Goal: Task Accomplishment & Management: Use online tool/utility

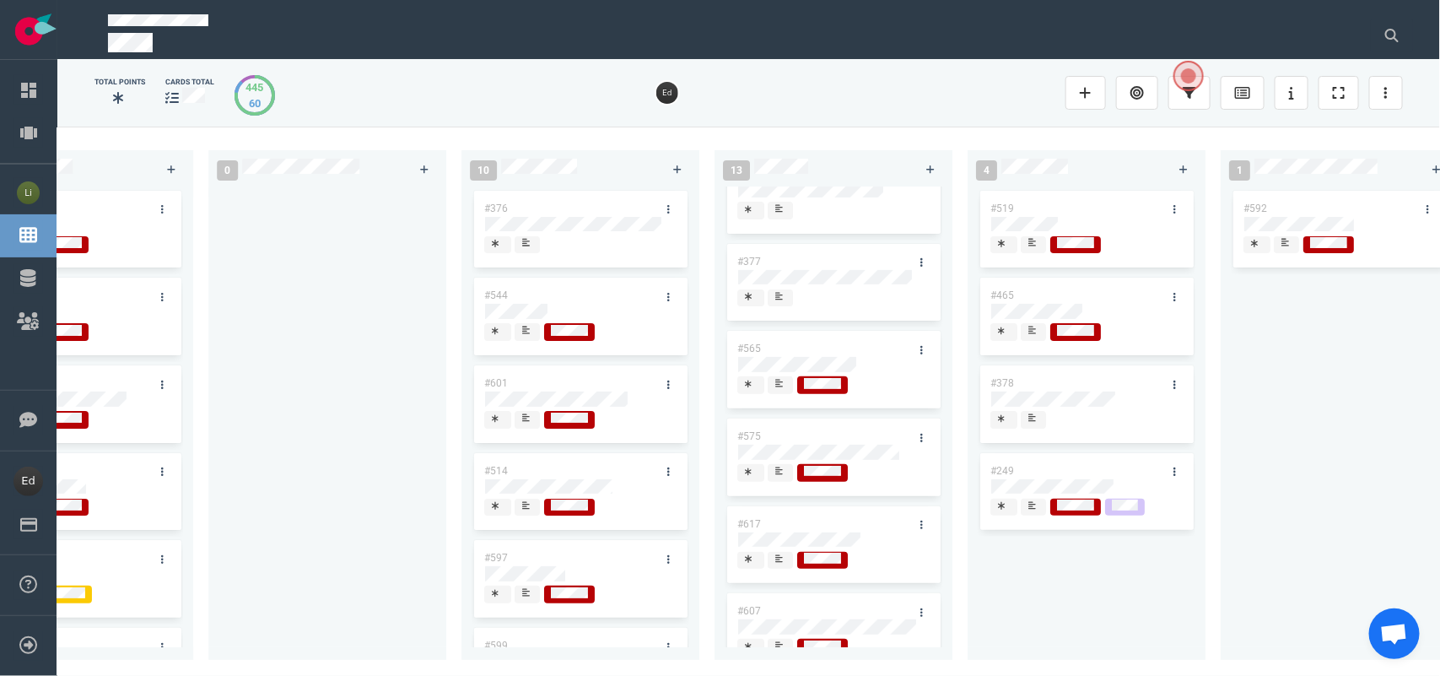
scroll to position [211, 0]
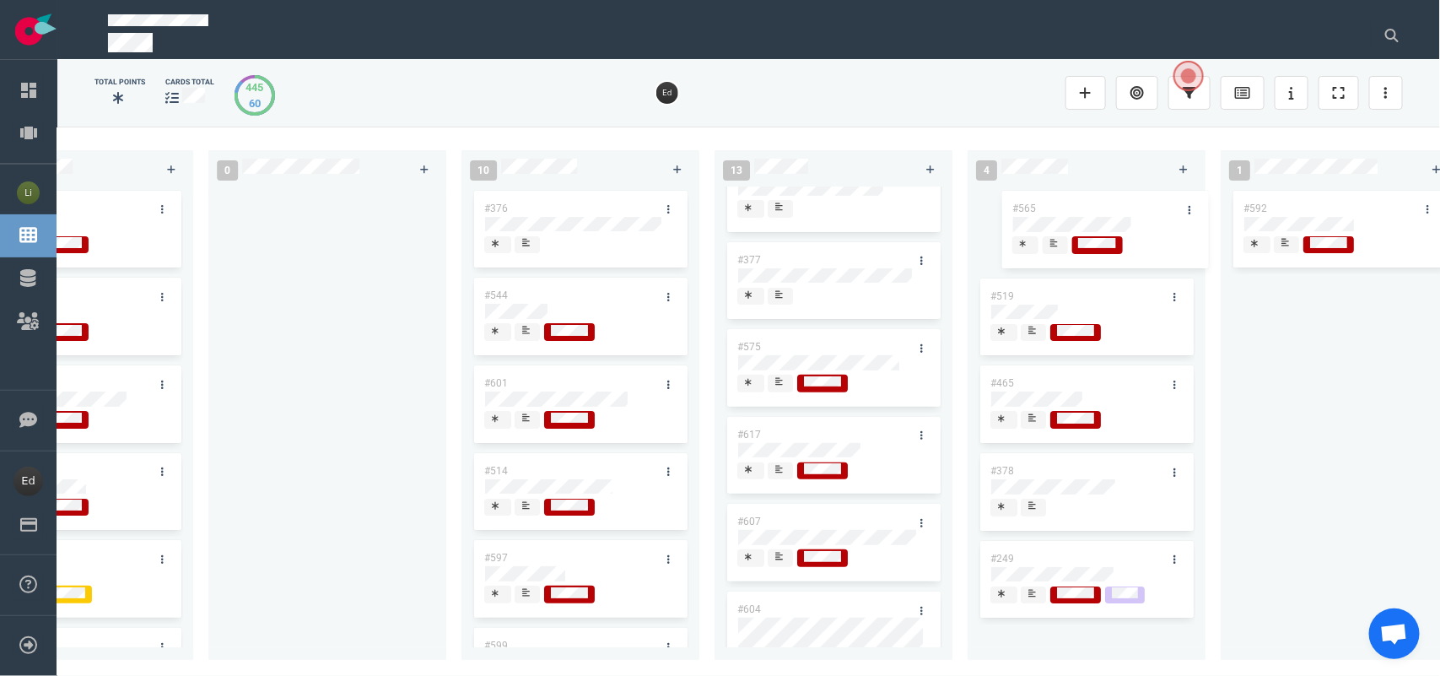
drag, startPoint x: 781, startPoint y: 348, endPoint x: 1056, endPoint y: 208, distance: 308.6
click at [1056, 208] on div "0 4 #664 #610 #663 #653 14 #661 #656 #641 #639 #634 #635 #608 #611 #602 3 #482 …" at bounding box center [748, 401] width 1383 height 548
drag, startPoint x: 713, startPoint y: 665, endPoint x: 587, endPoint y: 668, distance: 125.8
click at [585, 668] on div "0 4 #664 #610 #663 #653 14 #661 #656 #641 #639 #634 #635 #608 #611 #602 3 #482 …" at bounding box center [748, 401] width 1383 height 548
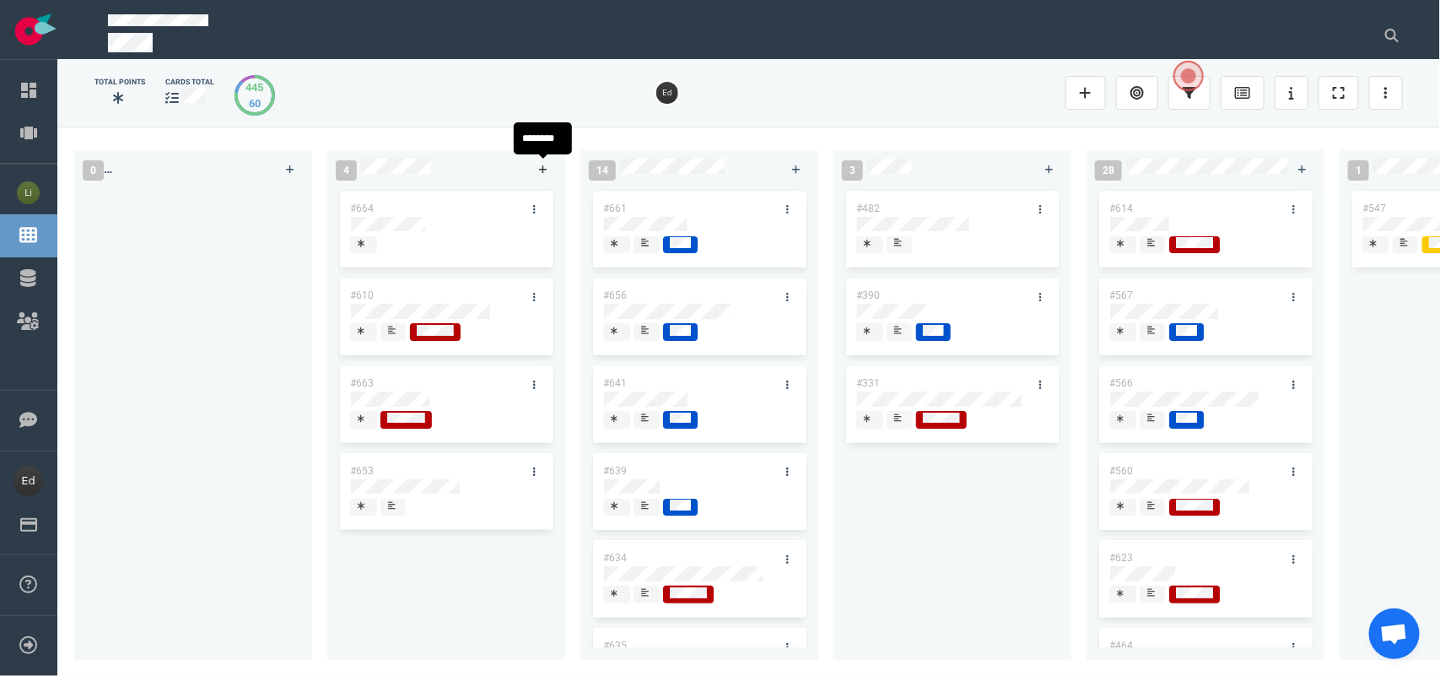
click at [547, 165] on icon at bounding box center [543, 170] width 9 height 10
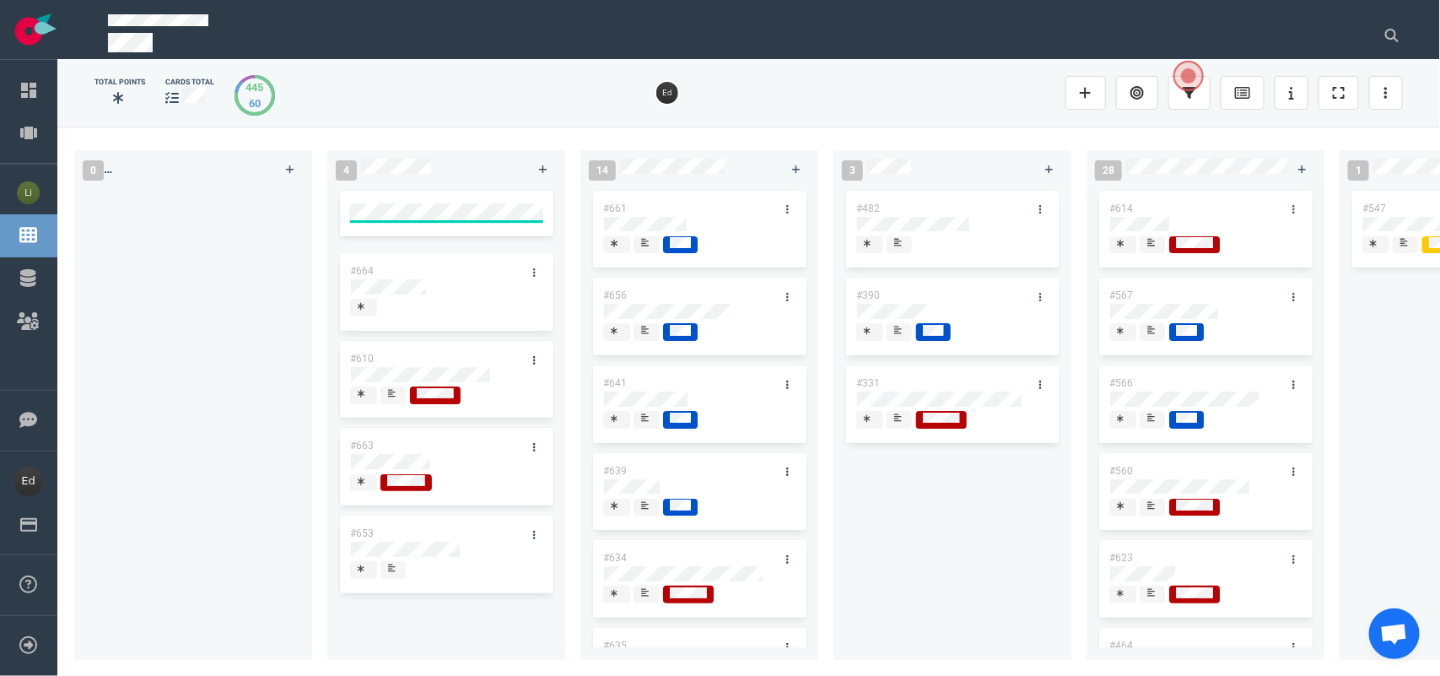
click at [262, 287] on div at bounding box center [193, 413] width 218 height 453
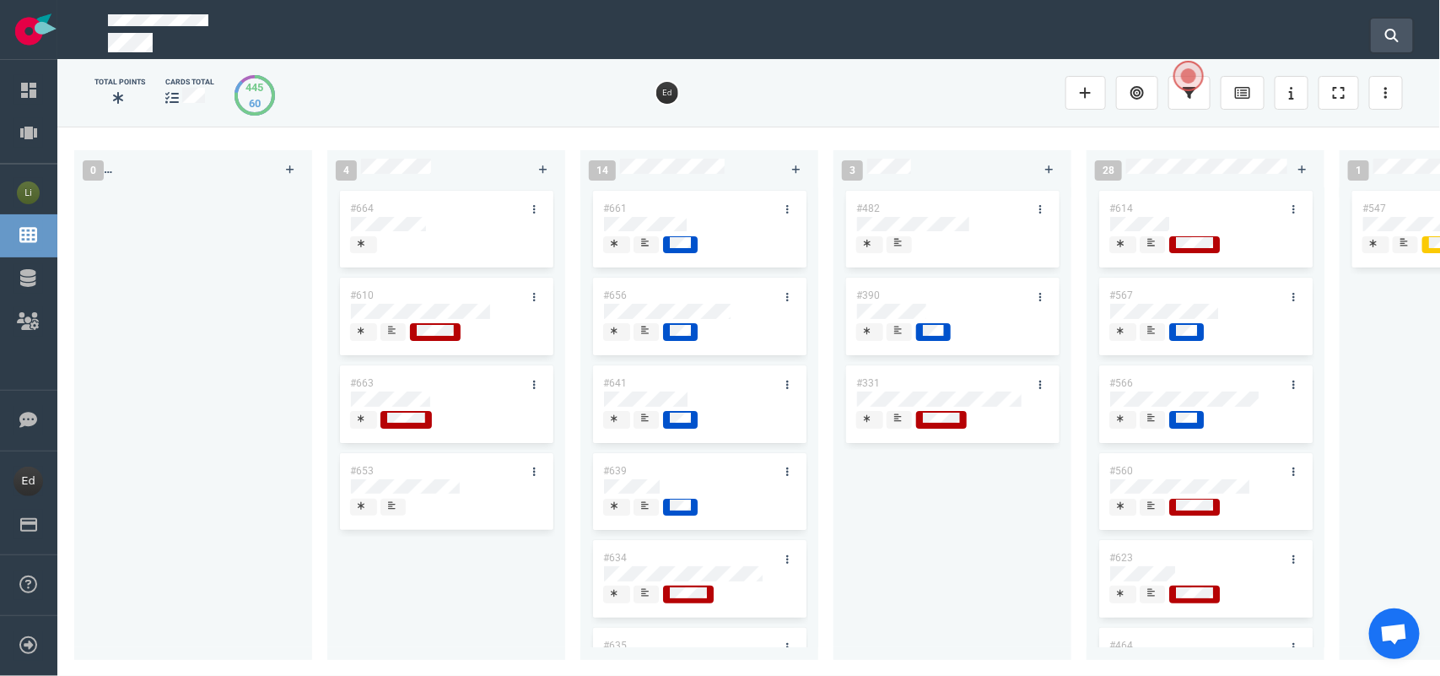
click at [1373, 30] on button at bounding box center [1392, 36] width 42 height 34
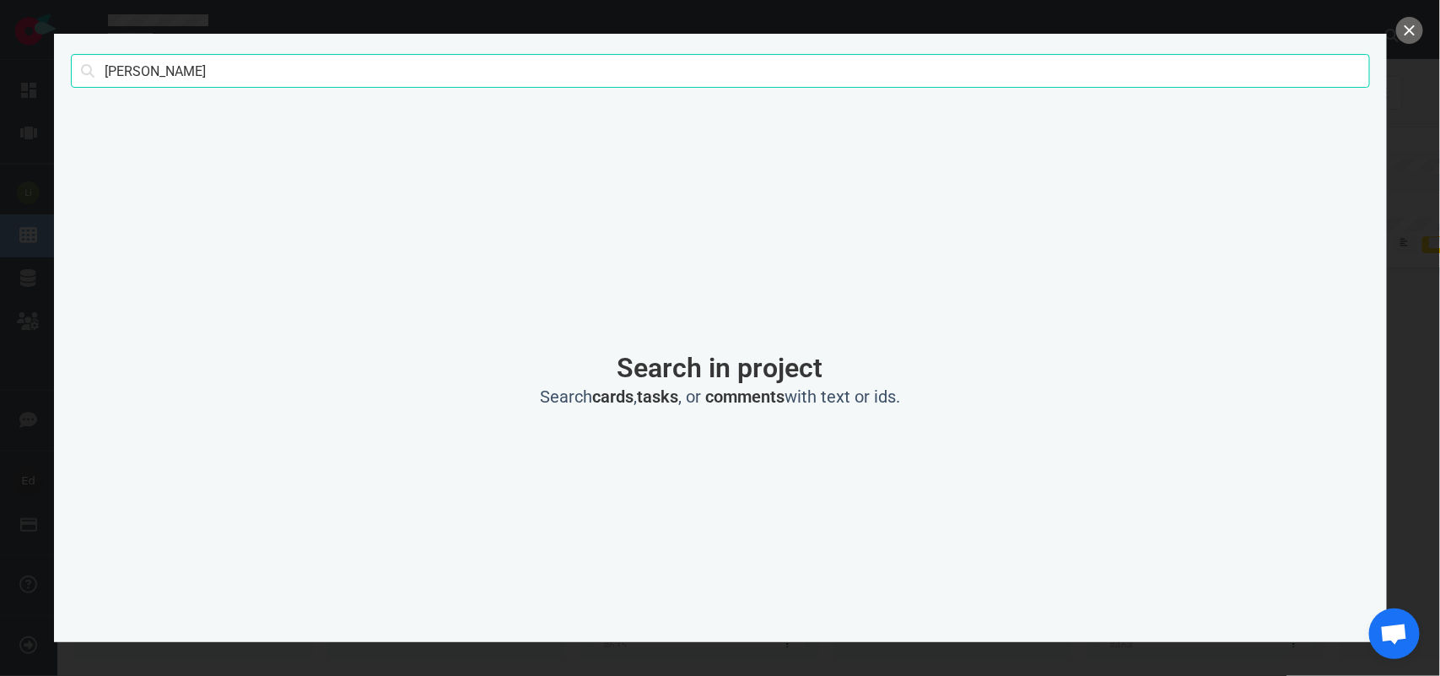
click at [129, 73] on input "[PERSON_NAME]" at bounding box center [720, 71] width 1299 height 34
type input "venturi"
click button "Search" at bounding box center [0, 0] width 0 height 0
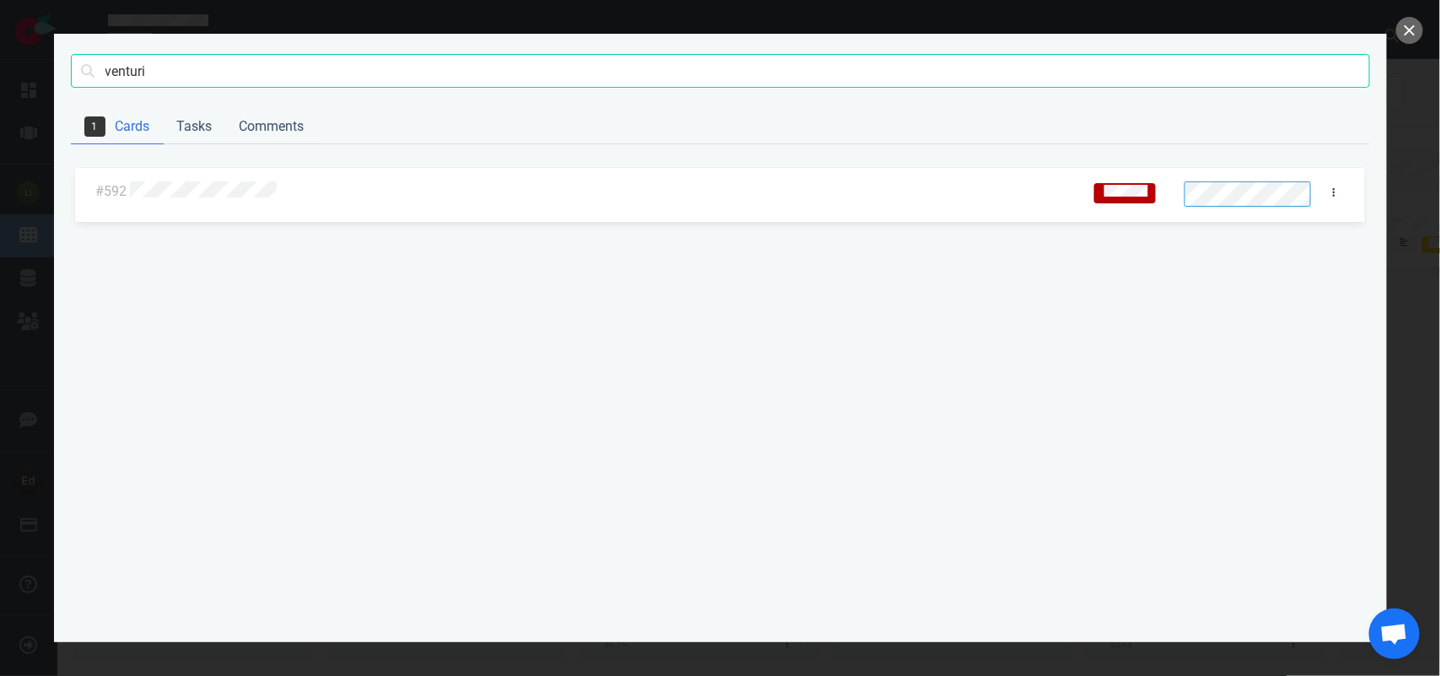
click at [202, 181] on div at bounding box center [601, 192] width 942 height 22
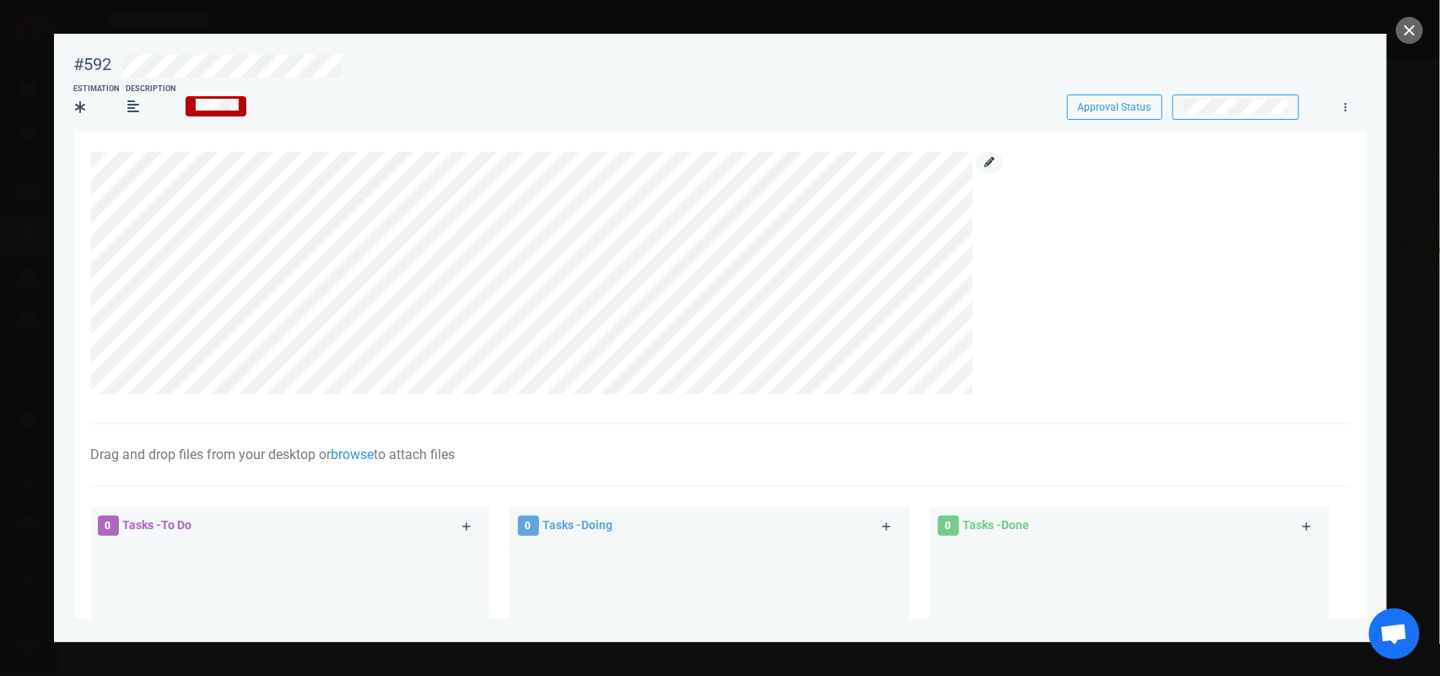
click at [993, 165] on icon at bounding box center [990, 162] width 10 height 10
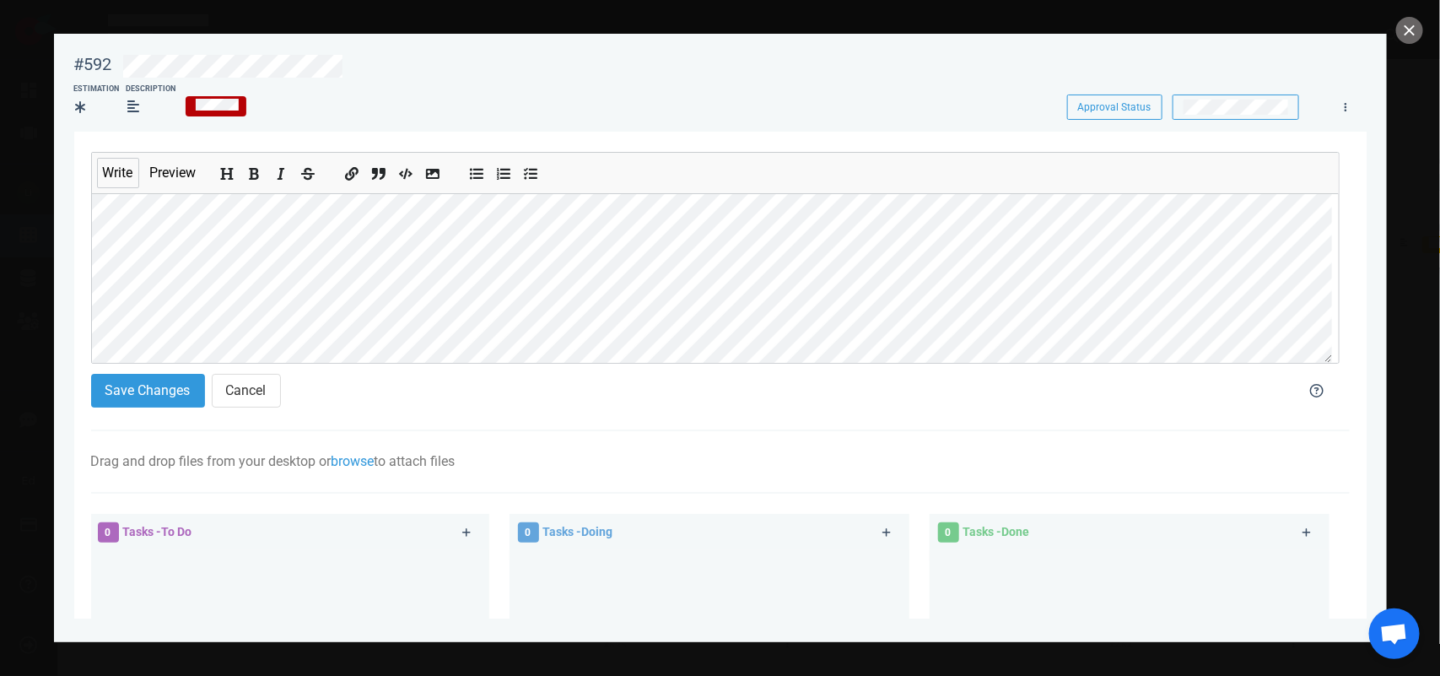
scroll to position [111, 0]
click at [180, 386] on button "Save Changes" at bounding box center [148, 391] width 114 height 34
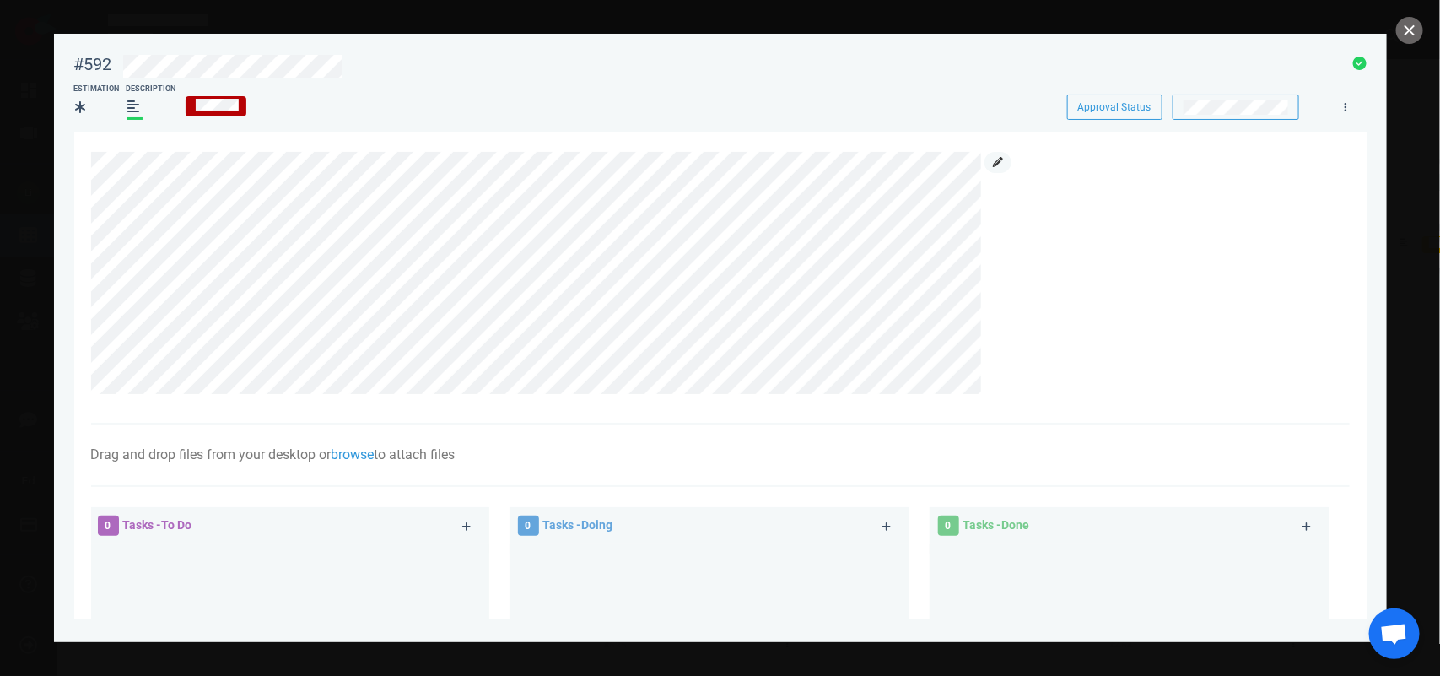
click at [996, 163] on icon at bounding box center [998, 162] width 10 height 10
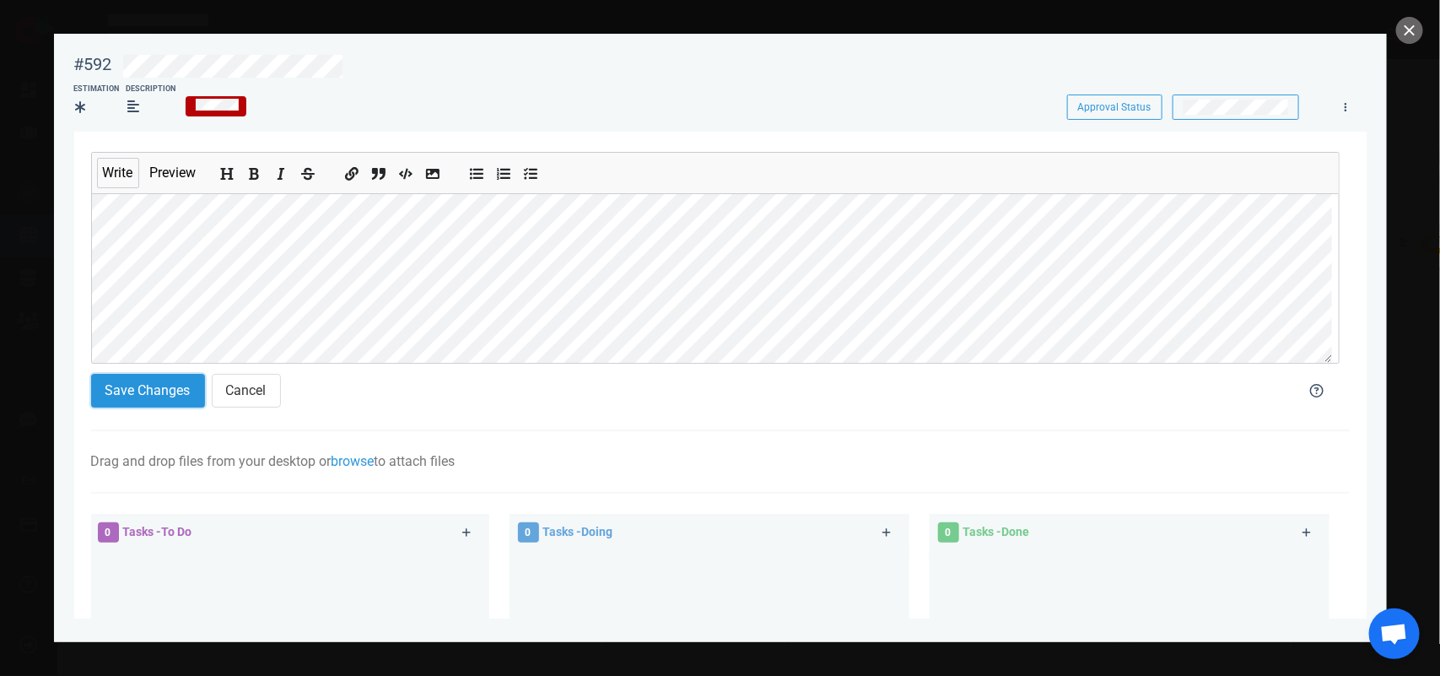
click at [148, 386] on button "Save Changes" at bounding box center [148, 391] width 114 height 34
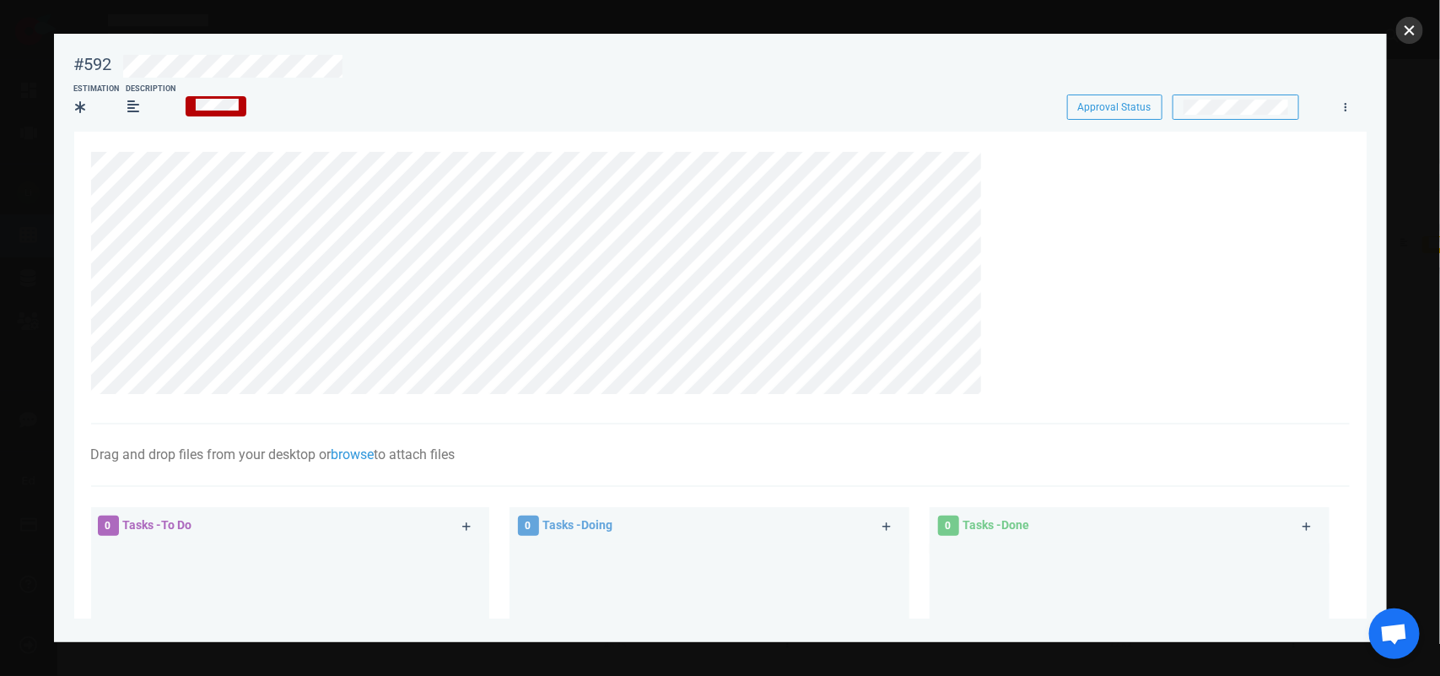
click at [1414, 27] on button "close" at bounding box center [1409, 30] width 27 height 27
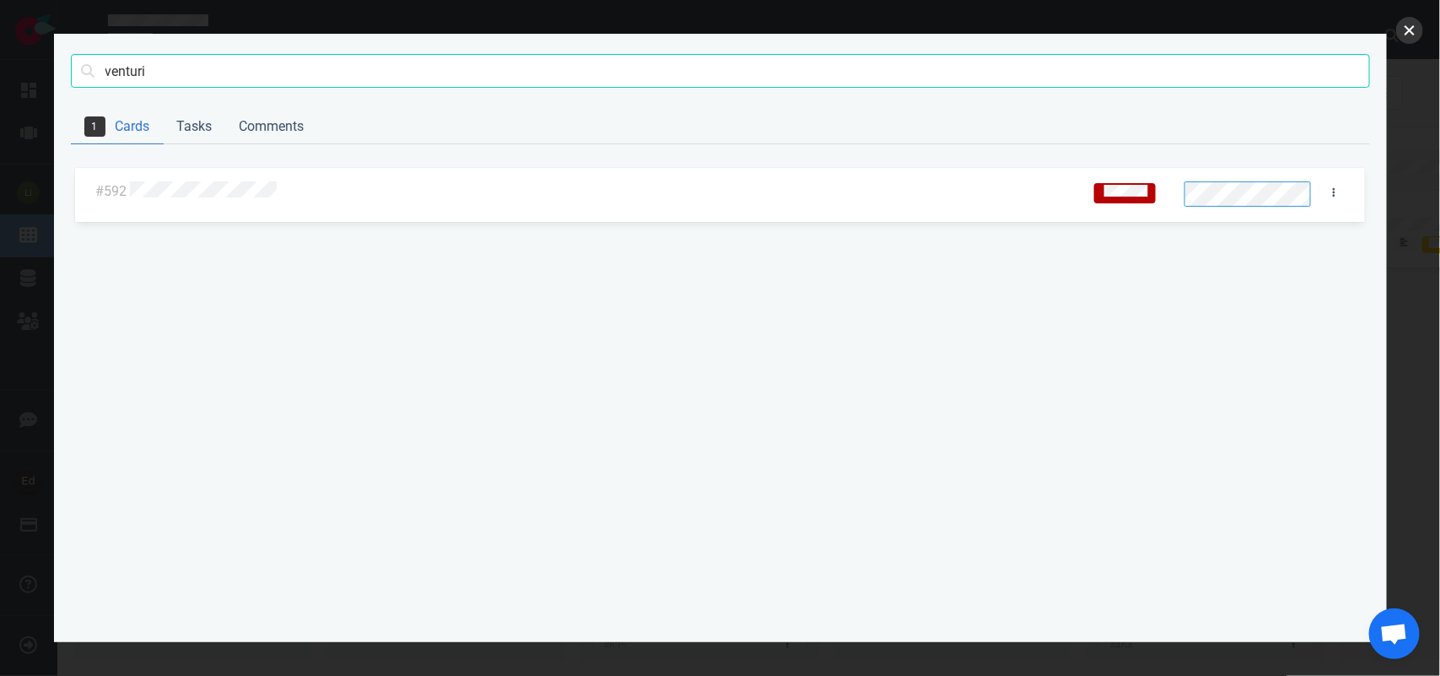
click at [1414, 32] on button "close" at bounding box center [1409, 30] width 27 height 27
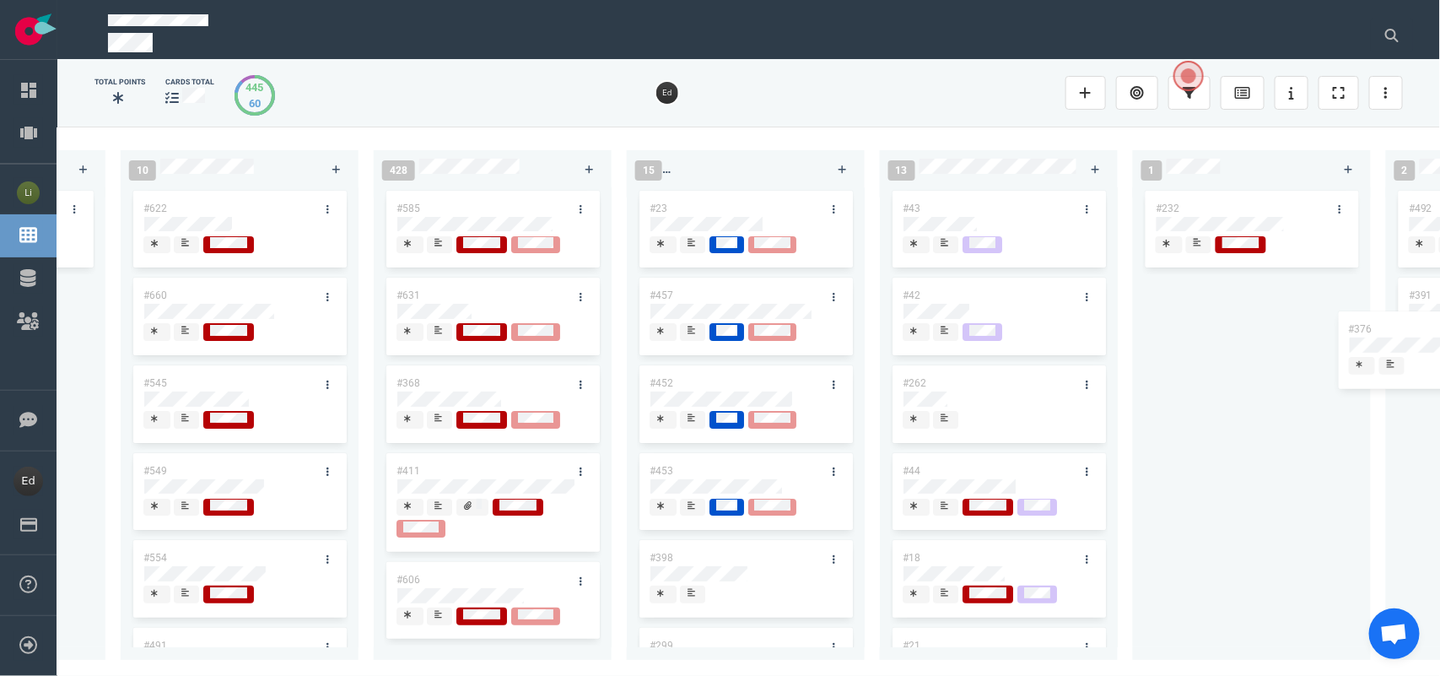
scroll to position [0, 3695]
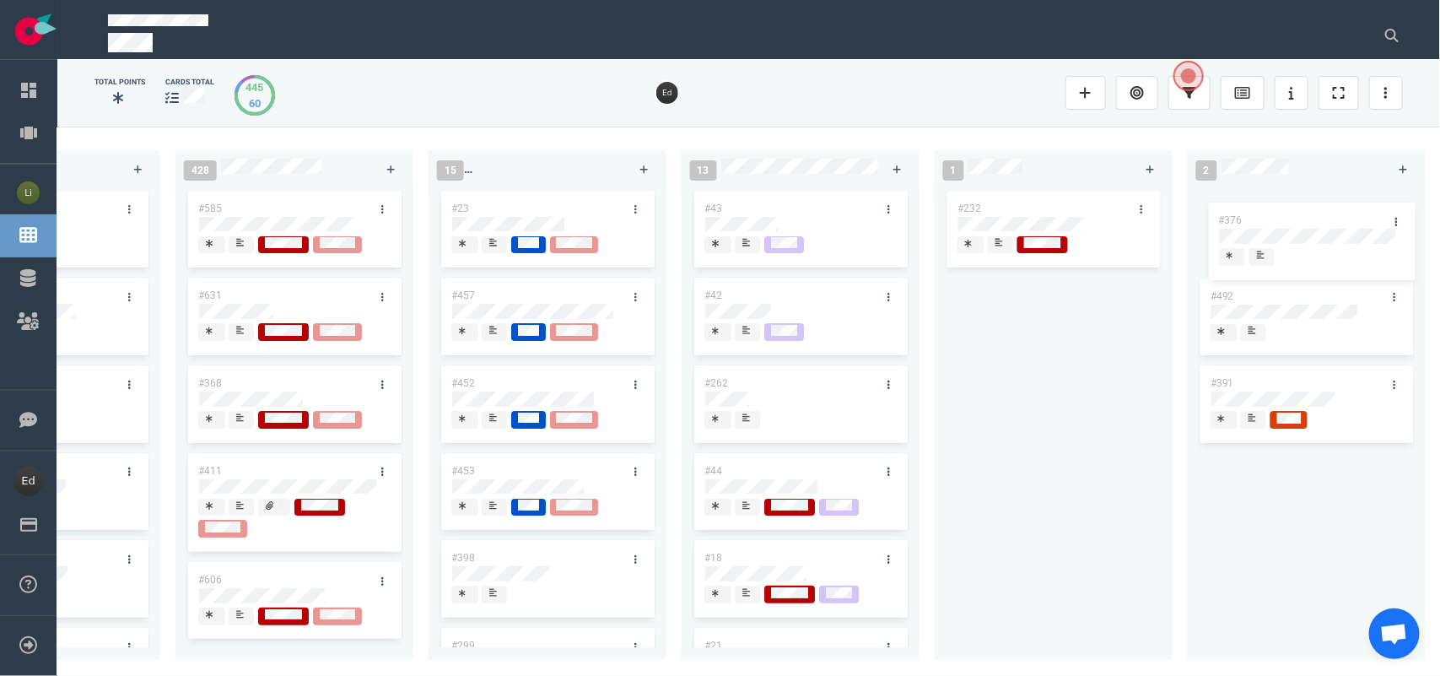
drag, startPoint x: 482, startPoint y: 209, endPoint x: 1309, endPoint y: 222, distance: 827.7
click at [1309, 222] on div "0 4 #664 #610 #663 #653 14 #661 #656 #641 #639 #634 #635 #608 #611 #602 3 #482 …" at bounding box center [748, 401] width 1383 height 548
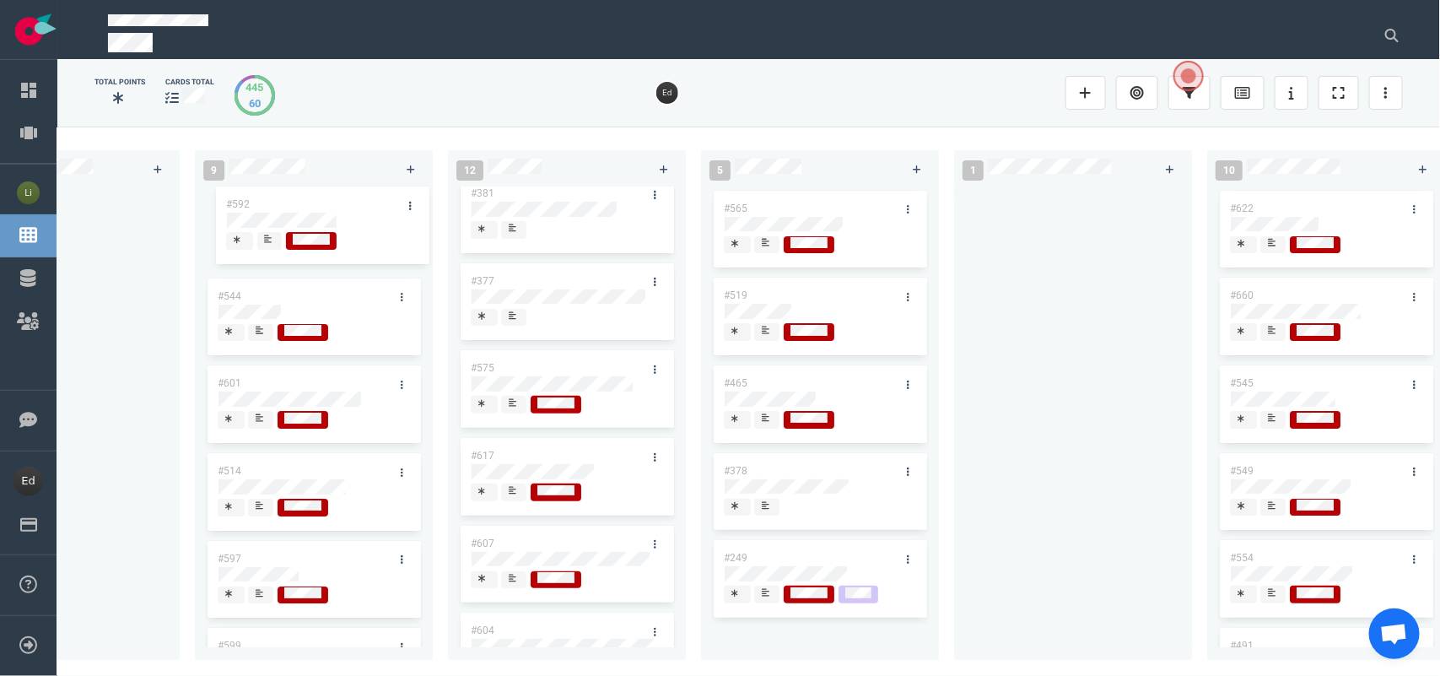
scroll to position [0, 0]
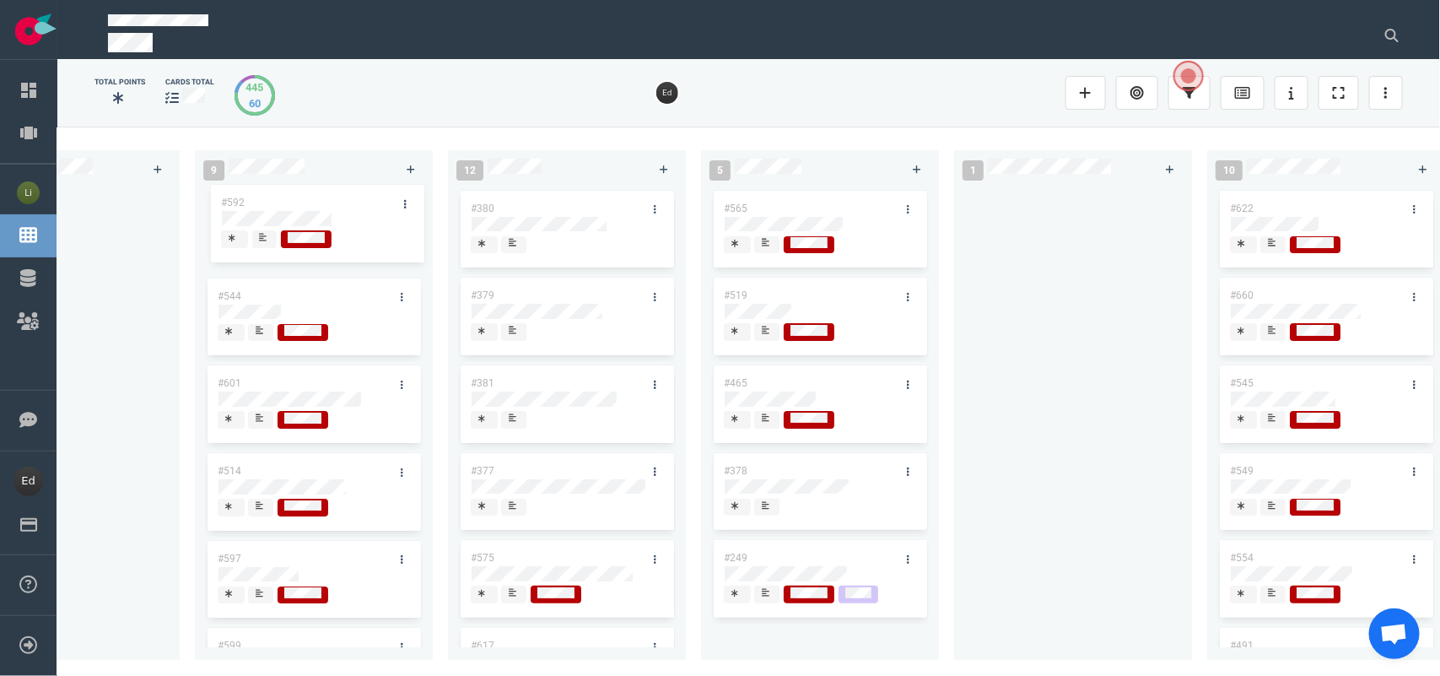
drag, startPoint x: 874, startPoint y: 199, endPoint x: 289, endPoint y: 194, distance: 585.5
click at [289, 194] on div "0 4 #664 #610 #663 #653 14 #661 #656 #641 #639 #634 #635 #608 #611 #602 3 #482 …" at bounding box center [748, 401] width 1383 height 548
